Goal: Task Accomplishment & Management: Complete application form

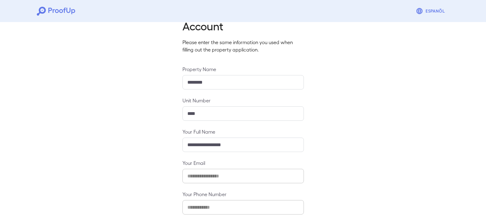
scroll to position [54, 0]
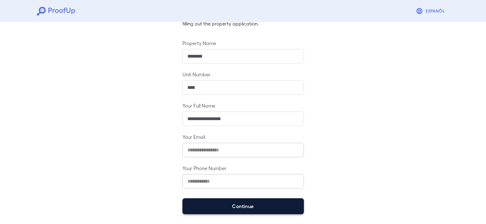
click at [238, 210] on button "Continue" at bounding box center [242, 206] width 121 height 16
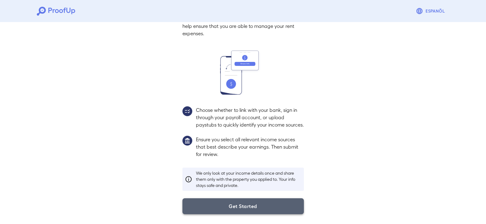
click at [239, 200] on button "Get Started" at bounding box center [242, 206] width 121 height 16
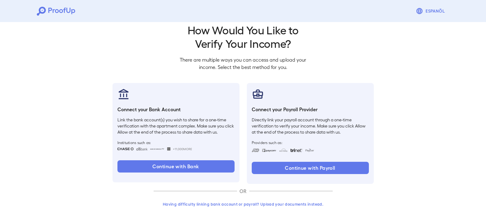
click at [241, 205] on button "Having difficulty linking bank account or payroll? Upload your documents instea…" at bounding box center [243, 204] width 179 height 11
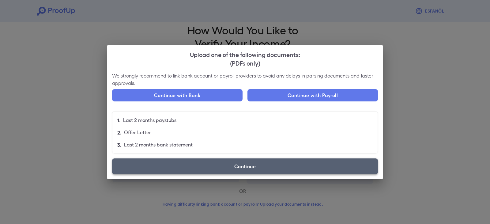
click at [239, 173] on label "Continue" at bounding box center [245, 166] width 266 height 16
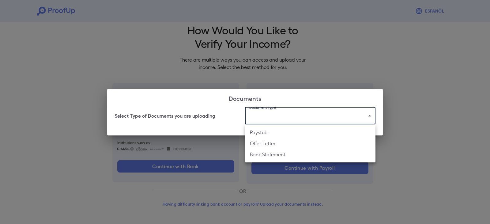
click at [268, 115] on body "Espanõl Go back How Would You Like to Verify Your Income? There are multiple wa…" at bounding box center [245, 107] width 490 height 234
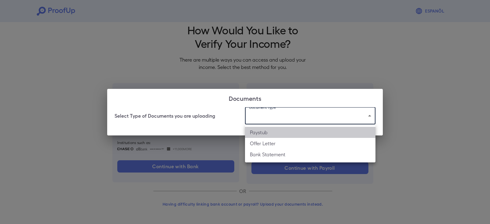
click at [270, 134] on li "Paystub" at bounding box center [310, 132] width 131 height 11
type input "*******"
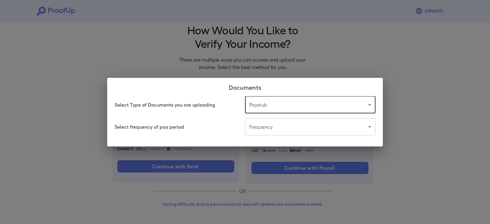
click at [270, 130] on body "Espanõl Go back How Would You Like to Verify Your Income? There are multiple wa…" at bounding box center [245, 107] width 490 height 234
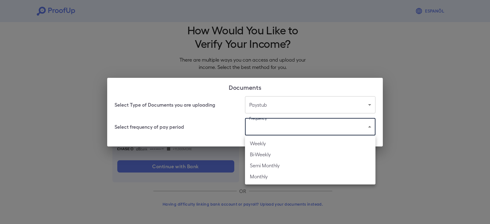
click at [270, 156] on li "Bi-Weekly" at bounding box center [310, 154] width 131 height 11
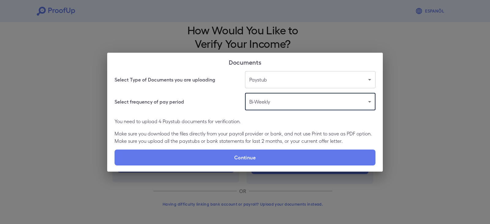
type input "*********"
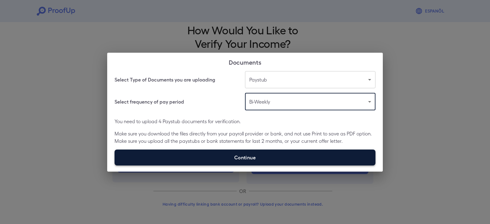
click at [249, 155] on label "Continue" at bounding box center [245, 158] width 261 height 16
click at [115, 165] on input "Continue" at bounding box center [115, 165] width 0 height 0
type input "**********"
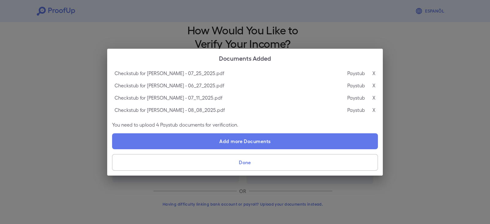
click at [239, 165] on button "Done" at bounding box center [245, 162] width 266 height 17
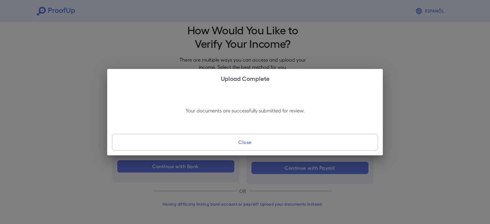
click at [244, 146] on button "Close" at bounding box center [245, 142] width 266 height 17
